Goal: Book appointment/travel/reservation

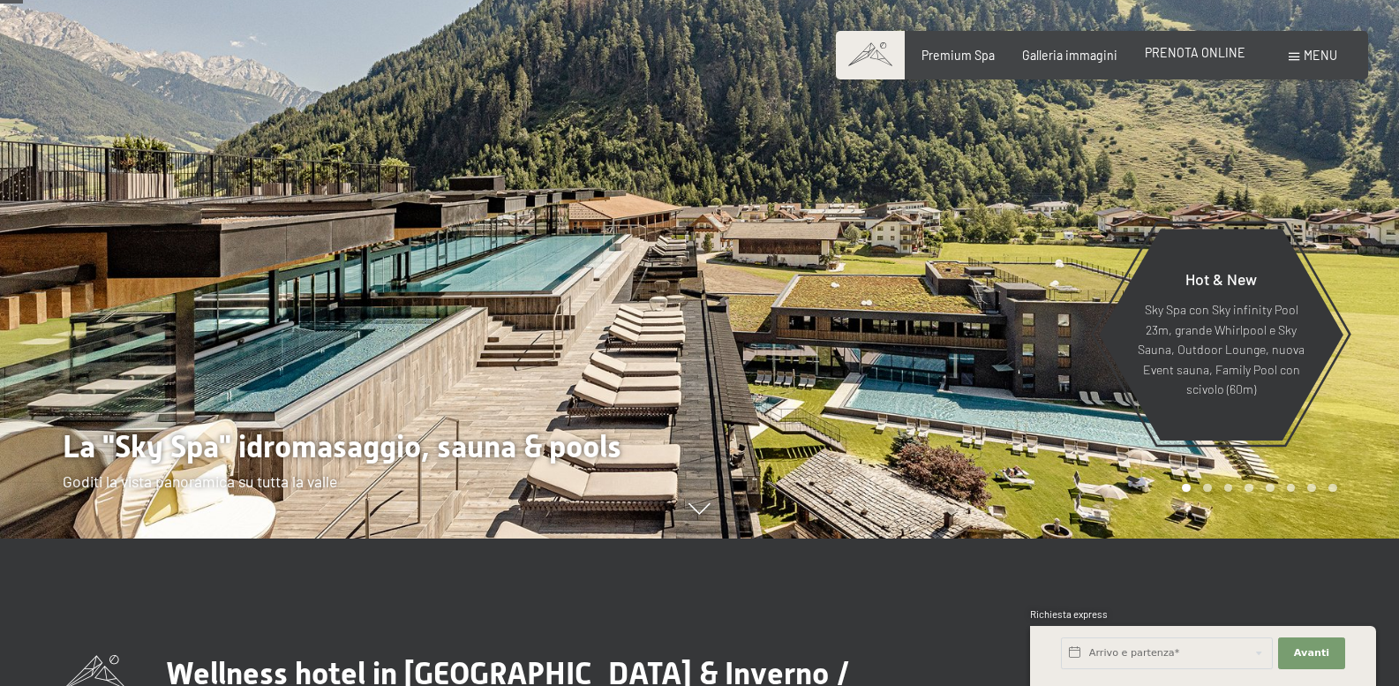
click at [1206, 55] on span "PRENOTA ONLINE" at bounding box center [1195, 52] width 101 height 15
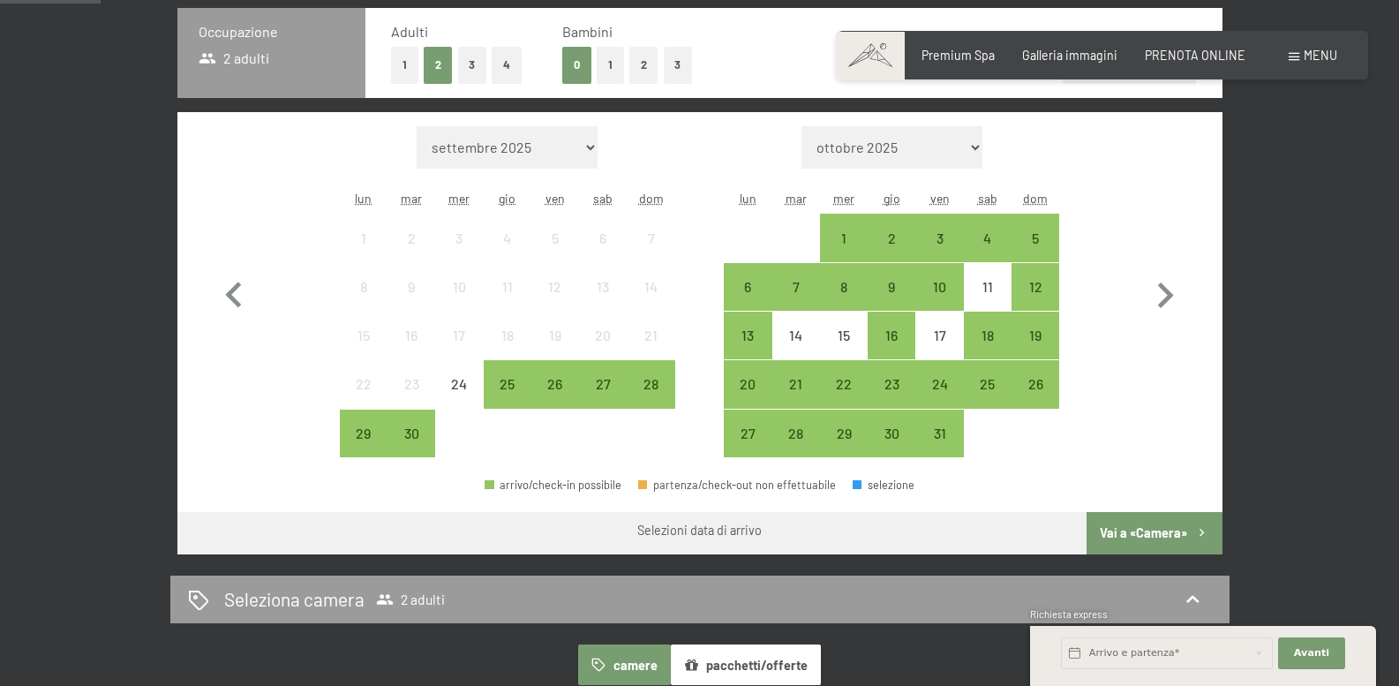
scroll to position [441, 0]
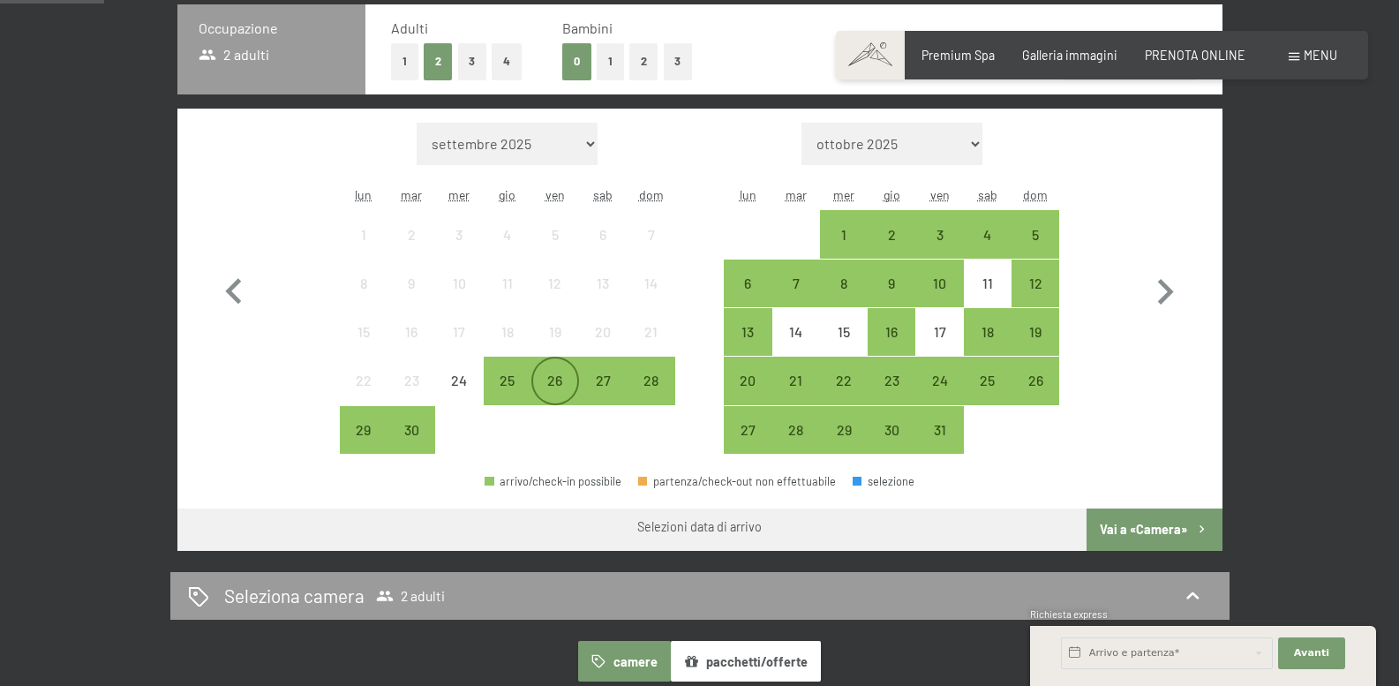
click at [558, 376] on div "26" at bounding box center [555, 395] width 44 height 44
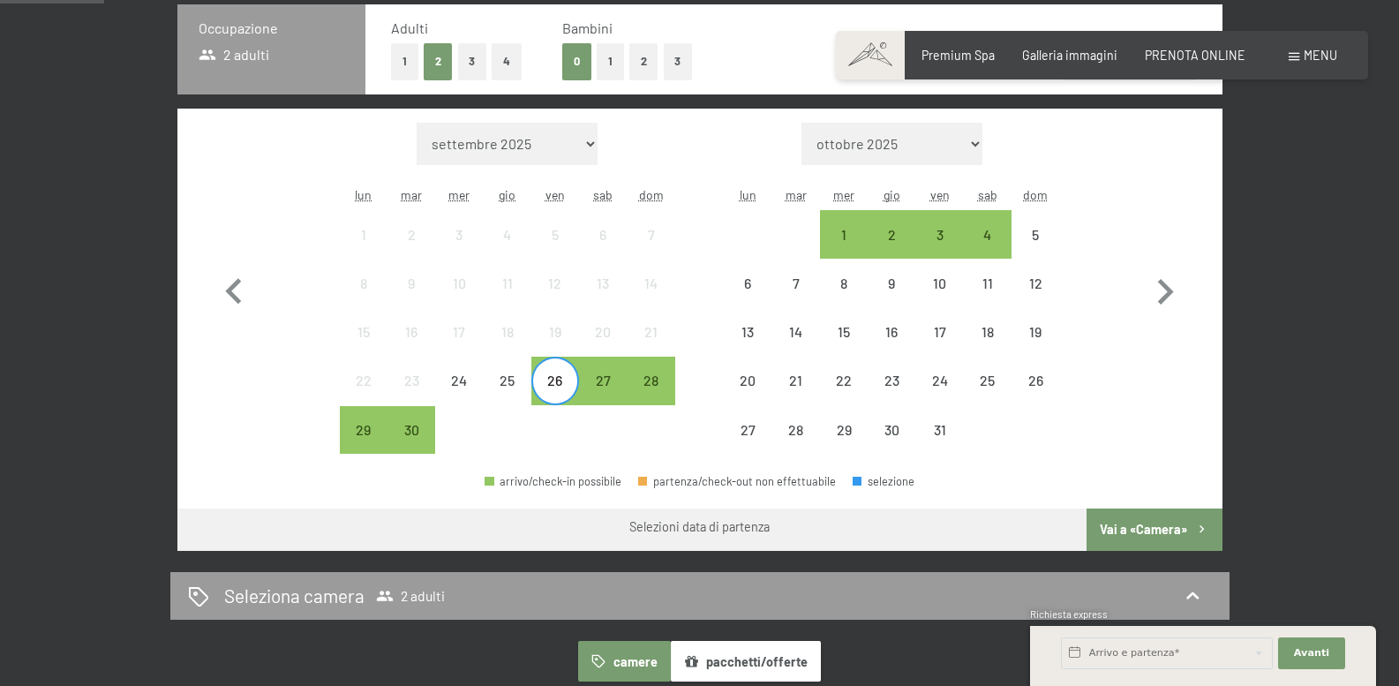
click at [642, 387] on span "Consenso marketing*" at bounding box center [595, 394] width 133 height 18
click at [520, 387] on input "Consenso marketing*" at bounding box center [511, 394] width 18 height 18
checkbox input "false"
click at [652, 379] on div "28" at bounding box center [650, 395] width 44 height 44
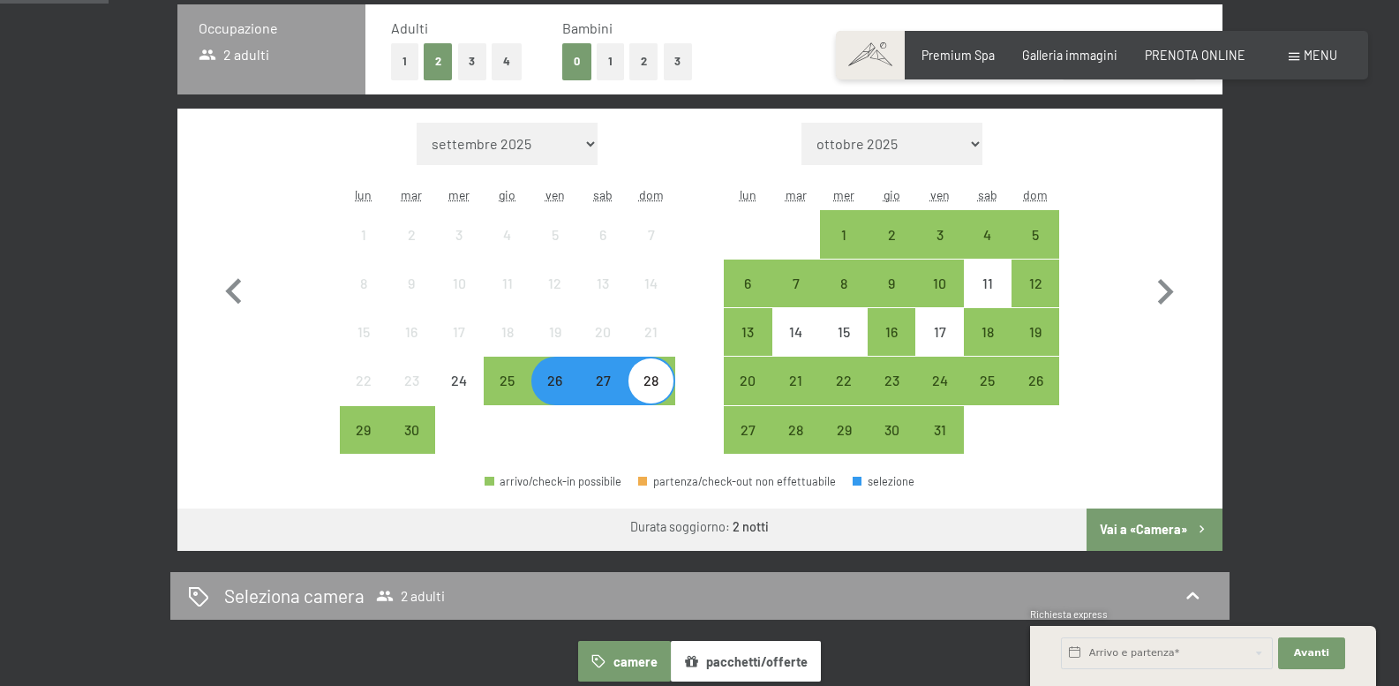
scroll to position [294, 0]
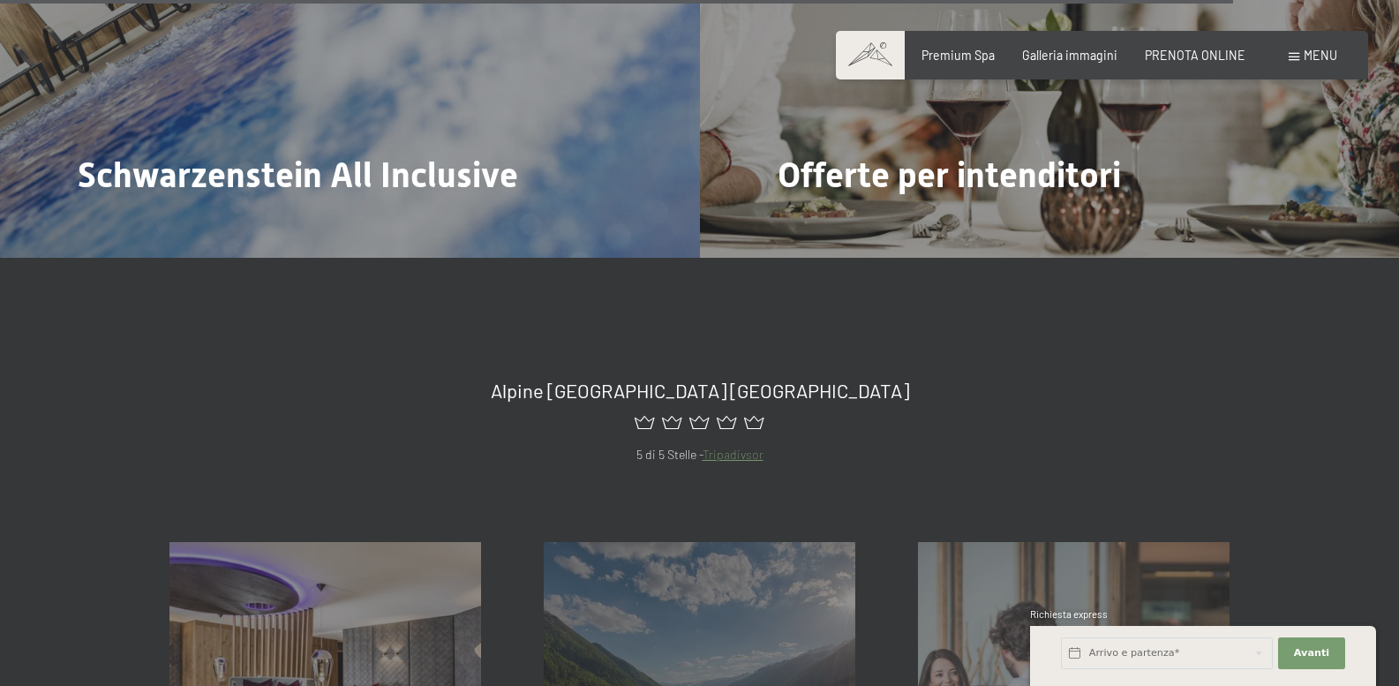
scroll to position [6488, 0]
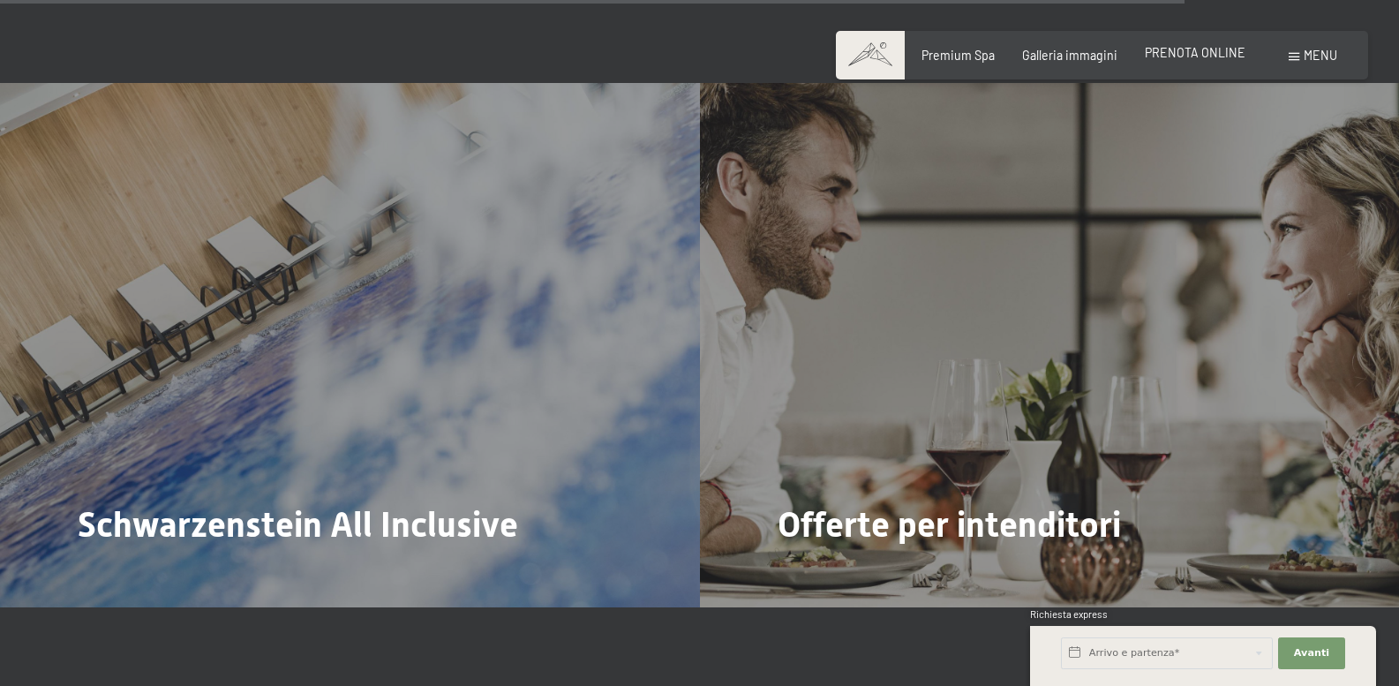
click at [1191, 59] on span "PRENOTA ONLINE" at bounding box center [1195, 52] width 101 height 15
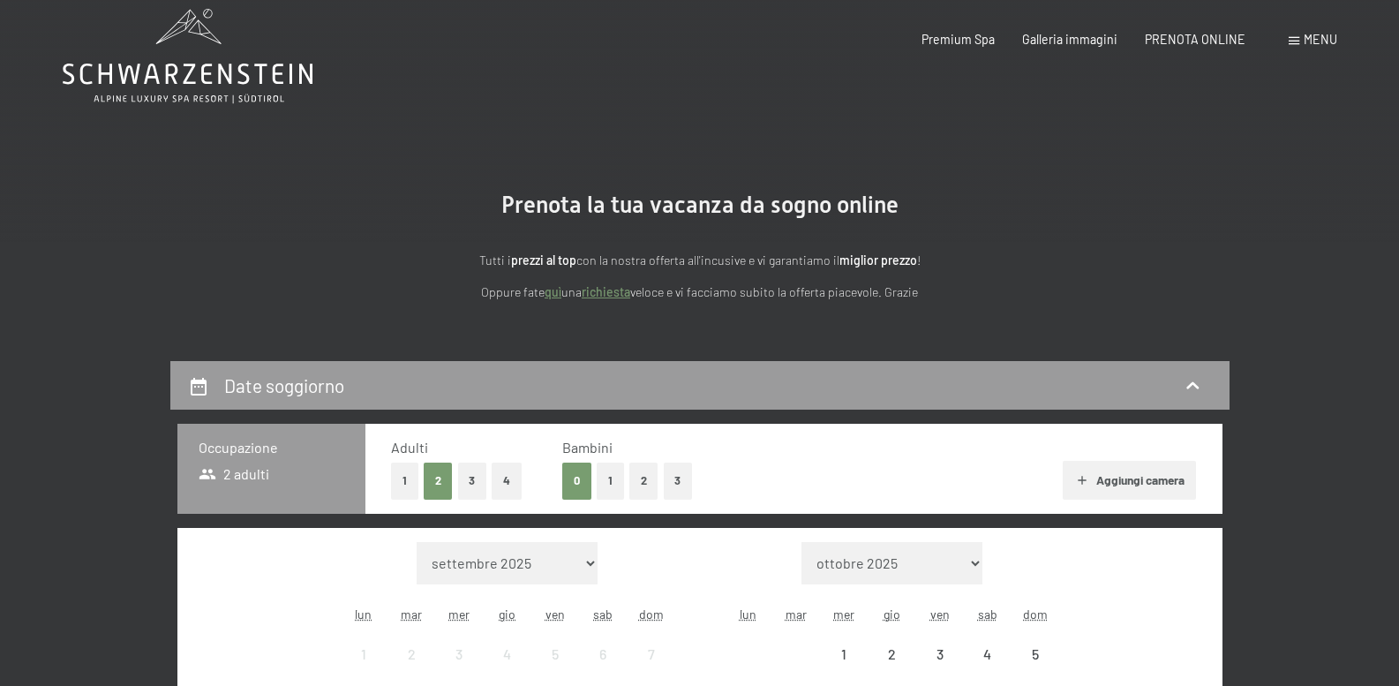
scroll to position [147, 0]
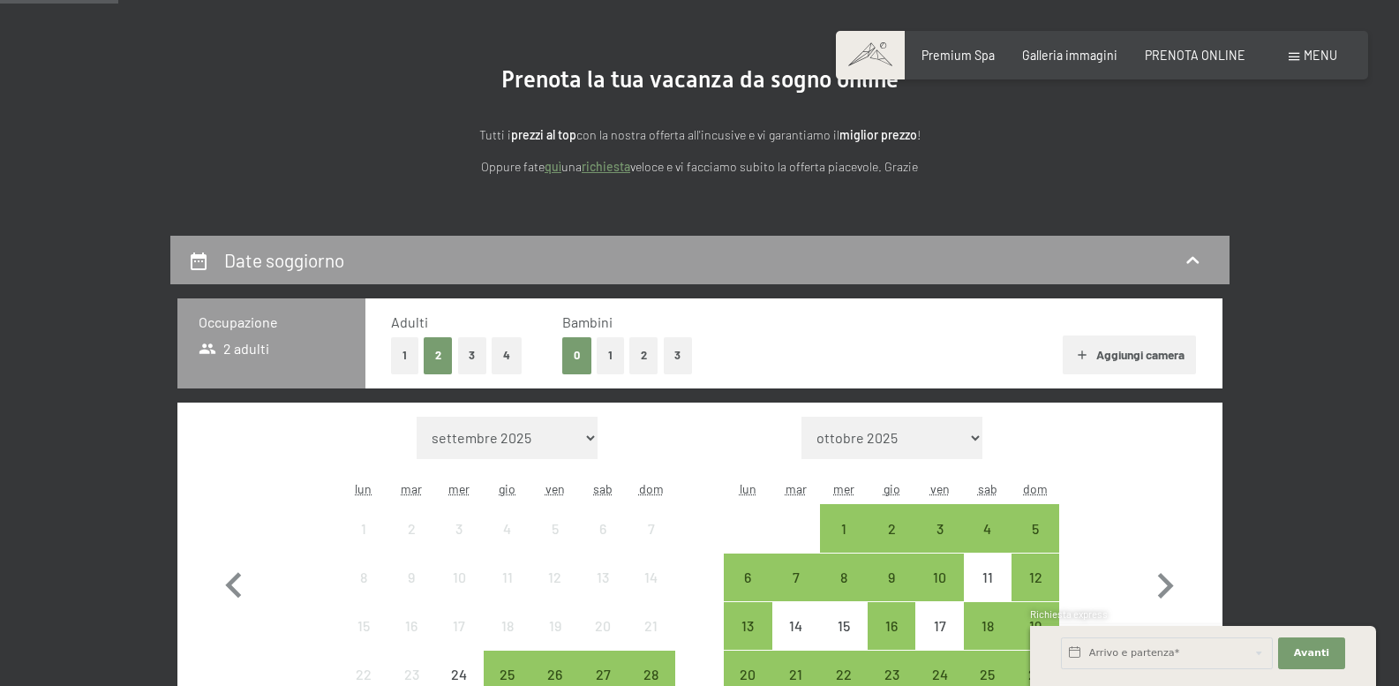
click at [612, 164] on link "richiesta" at bounding box center [606, 166] width 49 height 15
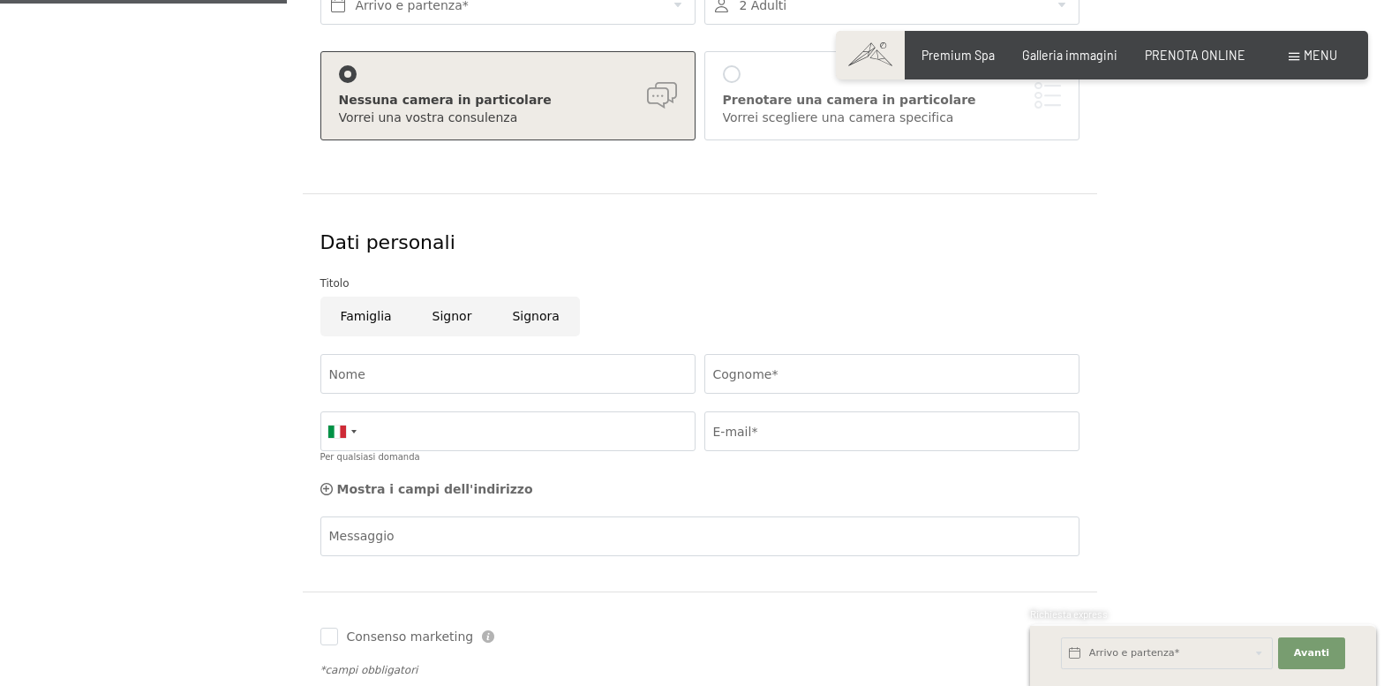
scroll to position [441, 0]
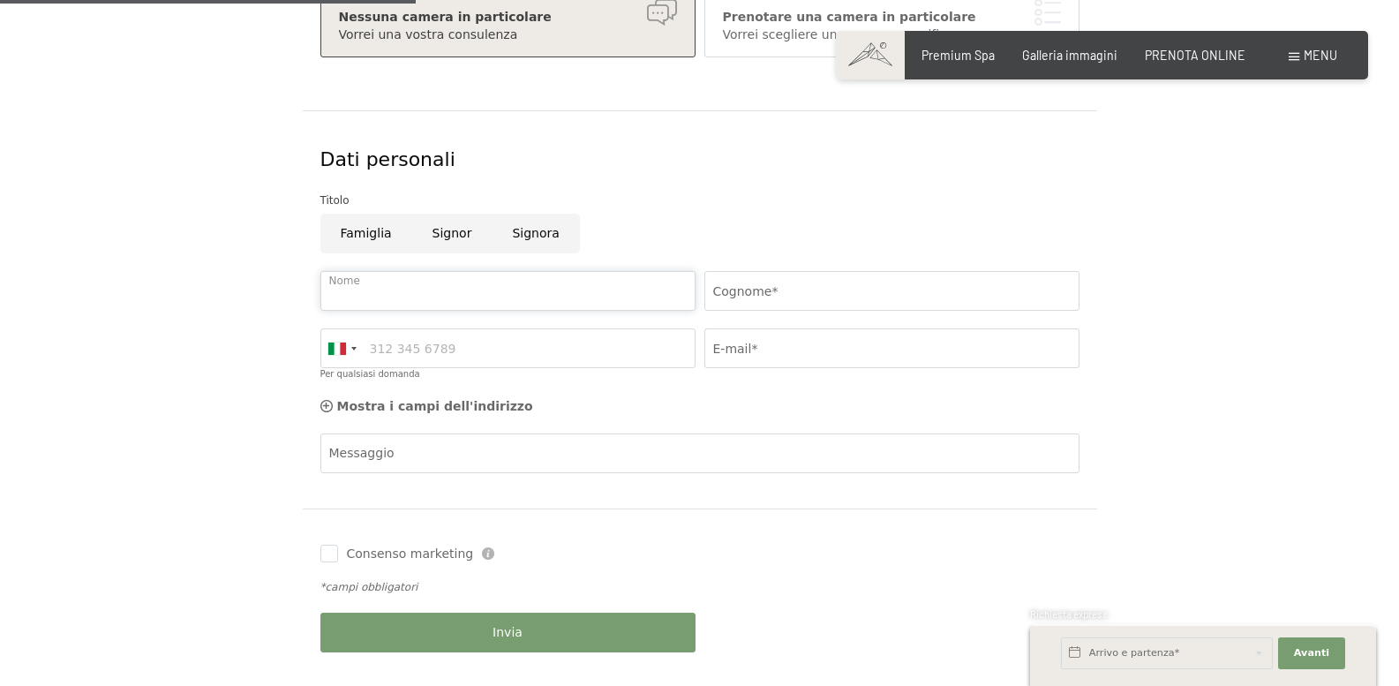
click at [394, 289] on input "Nome" at bounding box center [507, 291] width 375 height 40
type input "Alberto"
type input "Lamberti"
type input "3921619263"
type input "arch.lamberti@gmail.com"
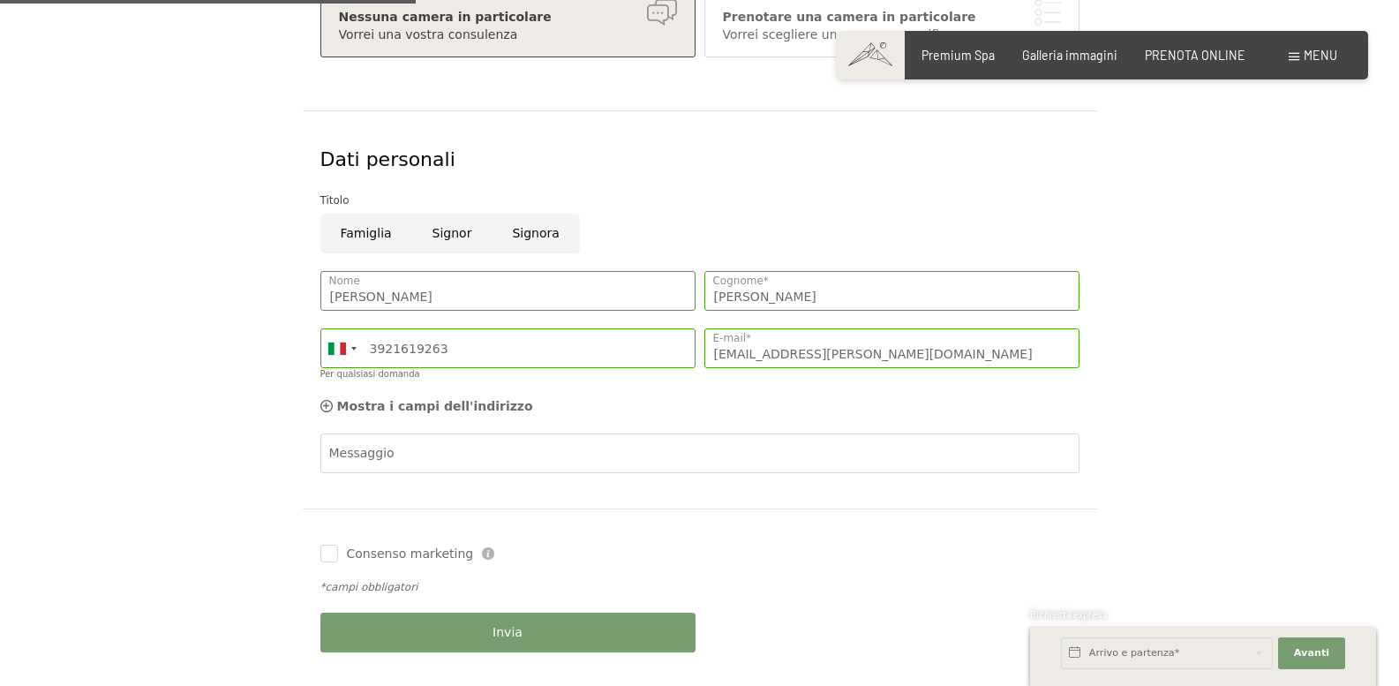
click at [440, 237] on input "Signor" at bounding box center [452, 234] width 80 height 40
radio input "true"
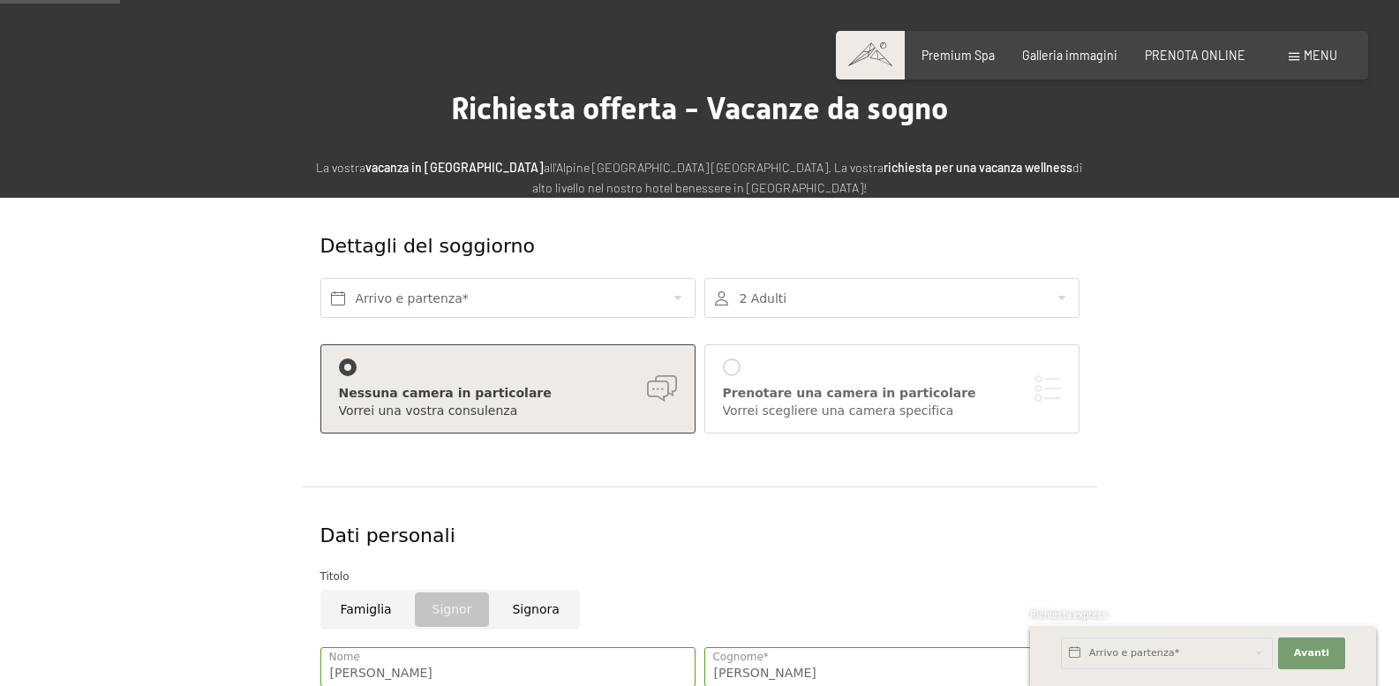
scroll to position [0, 0]
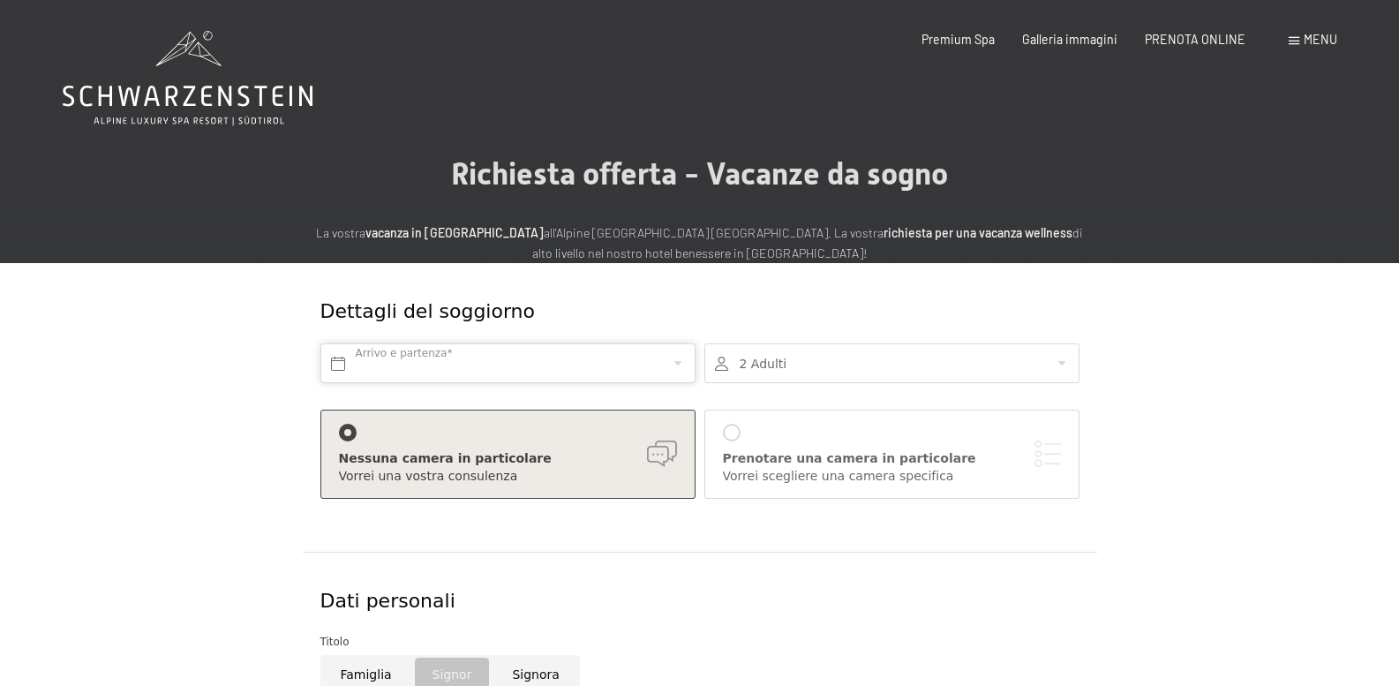
click at [419, 364] on input "text" at bounding box center [507, 363] width 375 height 40
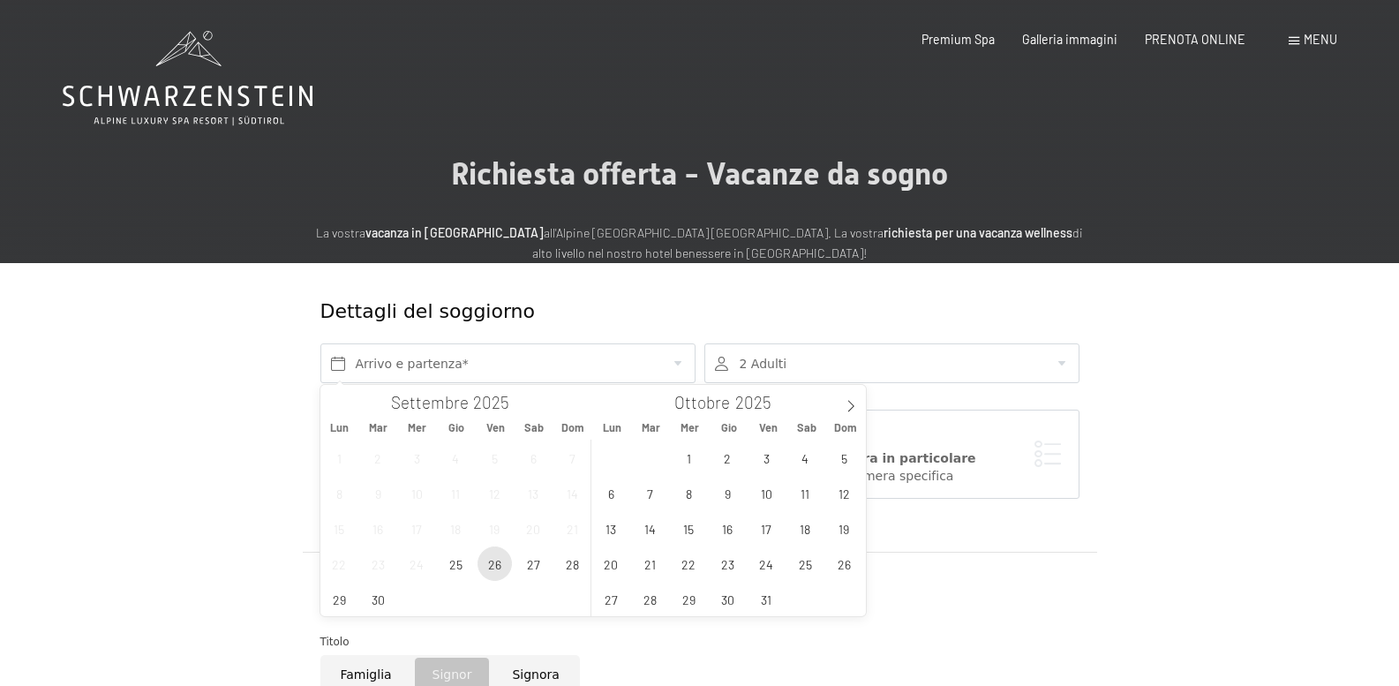
click at [485, 561] on span "26" at bounding box center [494, 563] width 34 height 34
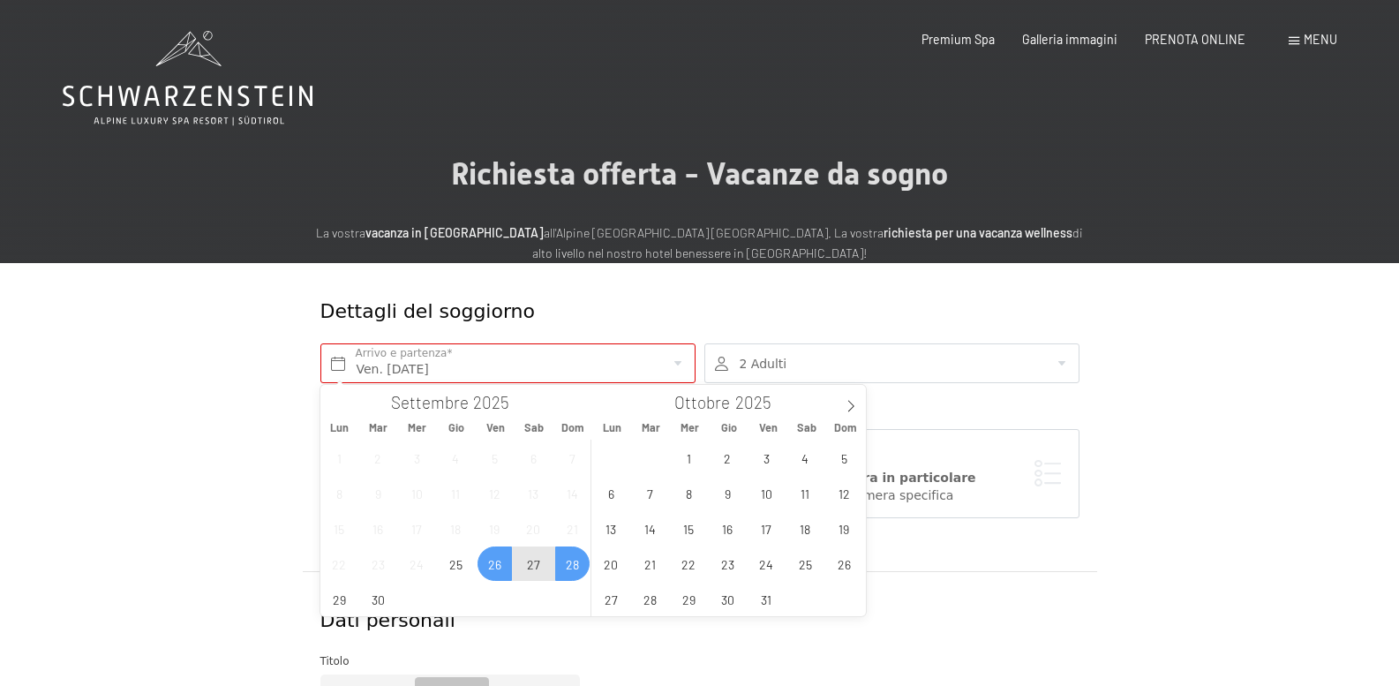
click at [567, 558] on span "28" at bounding box center [572, 563] width 34 height 34
type input "Ven. 26/09/2025 - Dom. 28/09/2025"
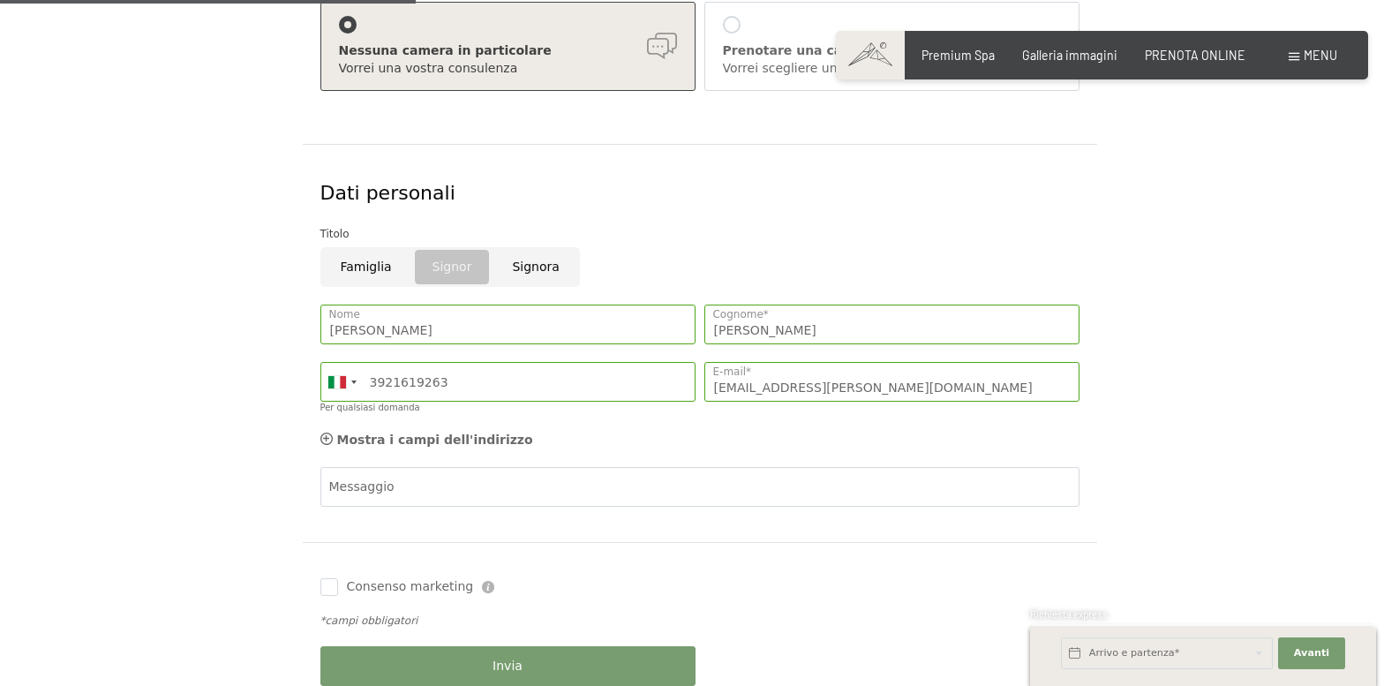
scroll to position [589, 0]
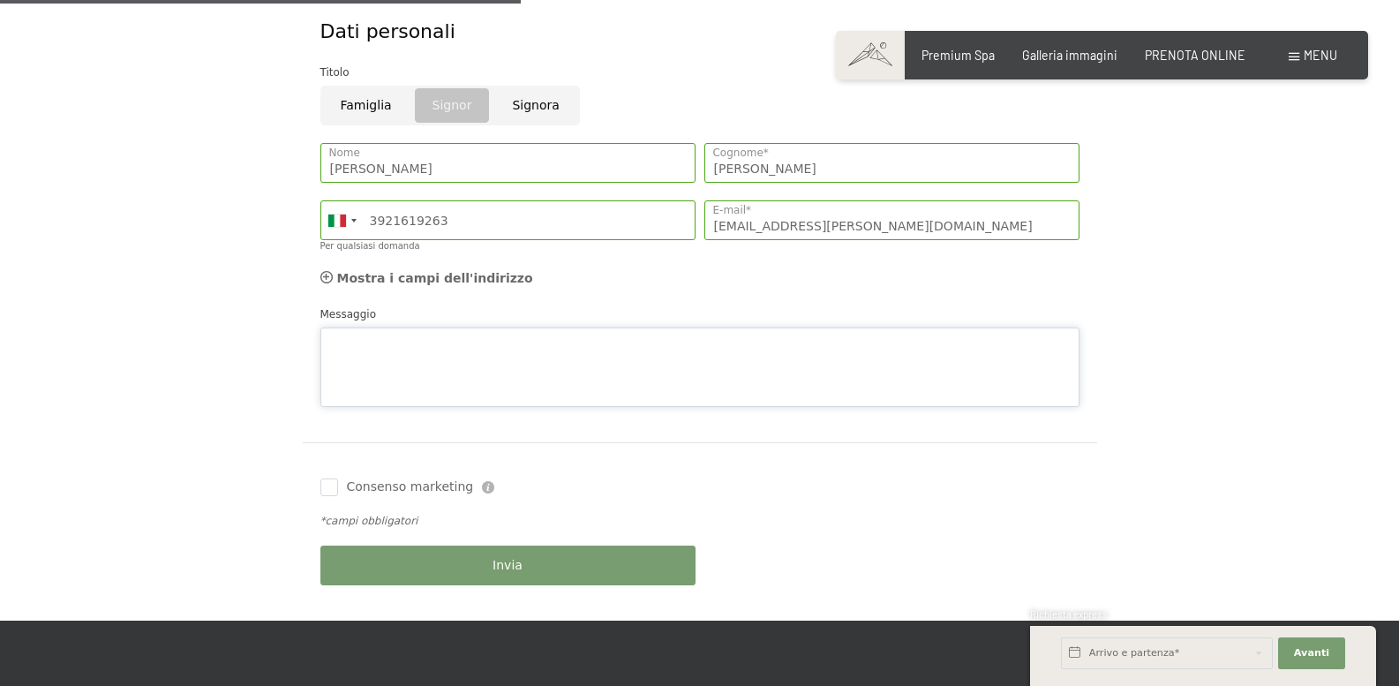
click at [335, 319] on div "Messaggio" at bounding box center [699, 355] width 759 height 101
type textarea "Camera con letti separati mezza pensione"
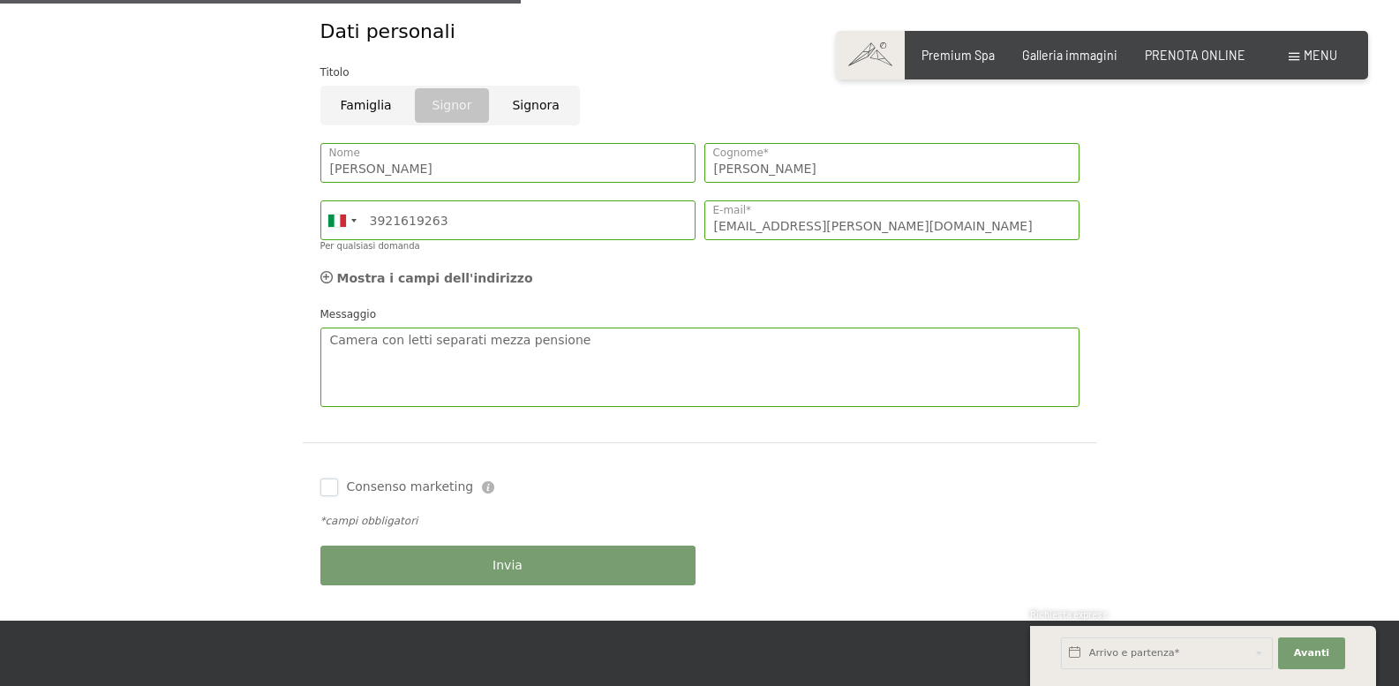
click at [327, 487] on input "Consenso marketing" at bounding box center [329, 487] width 18 height 18
checkbox input "false"
click at [468, 566] on button "Invia" at bounding box center [507, 565] width 375 height 40
